Goal: Find contact information: Find contact information

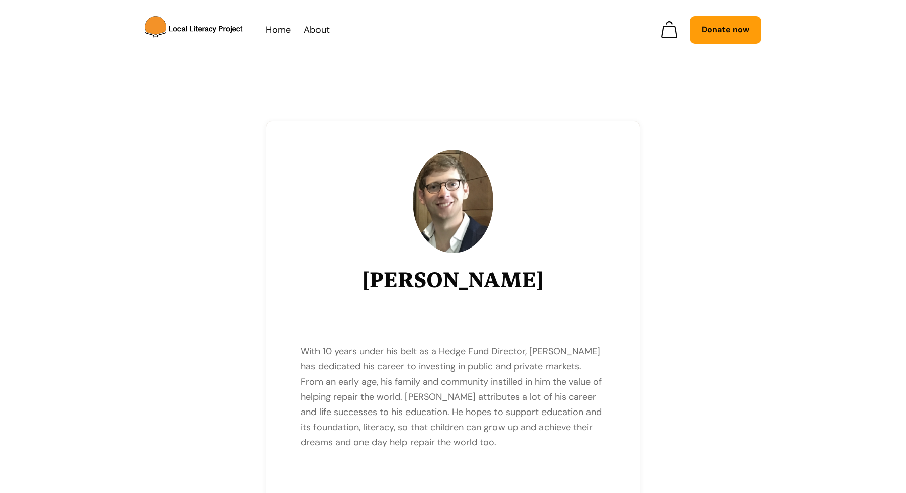
click at [324, 359] on p "With 10 years under his belt as a Hedge Fund Director, Bryan has dedicated his …" at bounding box center [453, 396] width 304 height 106
click at [327, 371] on p "With 10 years under his belt as a Hedge Fund Director, Bryan has dedicated his …" at bounding box center [453, 396] width 304 height 106
click at [326, 383] on p "With 10 years under his belt as a Hedge Fund Director, Bryan has dedicated his …" at bounding box center [453, 396] width 304 height 106
click at [318, 395] on p "With 10 years under his belt as a Hedge Fund Director, Bryan has dedicated his …" at bounding box center [453, 396] width 304 height 106
click at [204, 30] on img "home" at bounding box center [195, 30] width 97 height 26
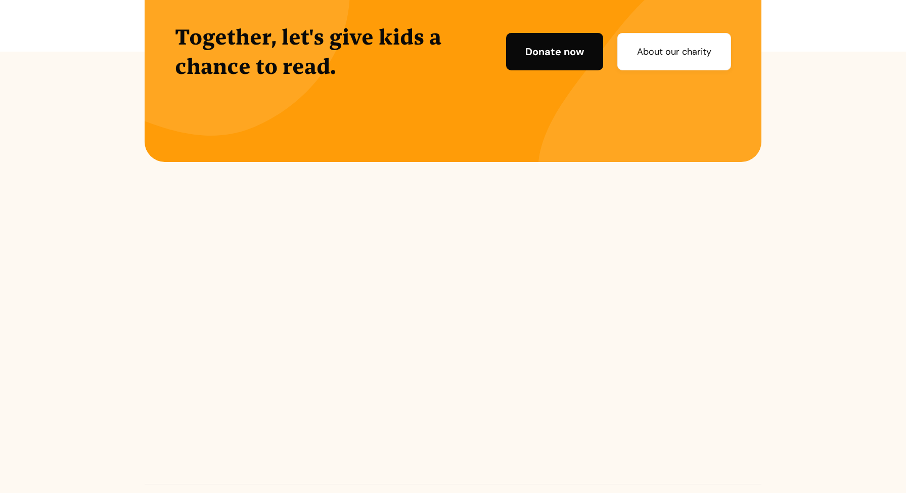
scroll to position [2491, 0]
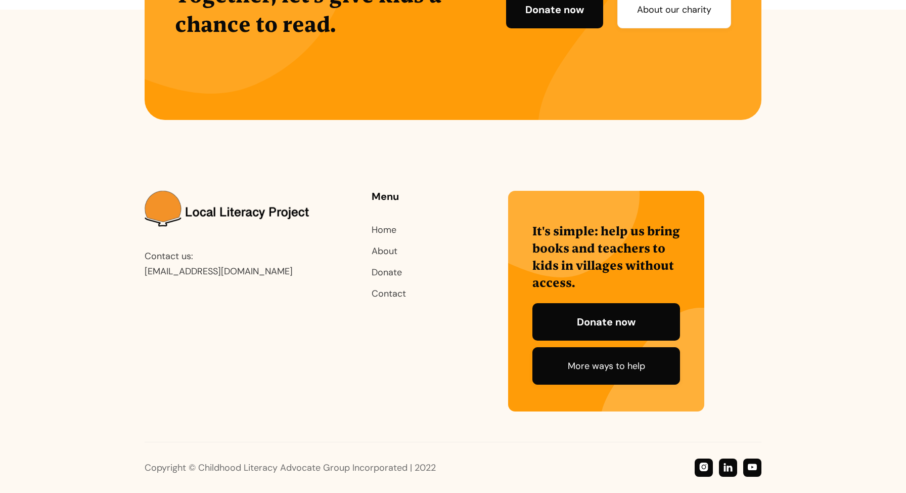
click at [613, 360] on link "More ways to help" at bounding box center [607, 365] width 148 height 37
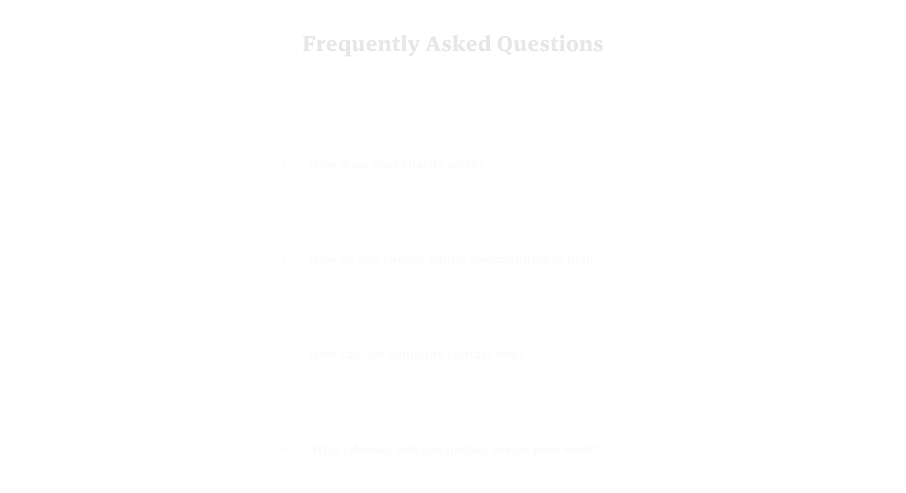
scroll to position [1098, 0]
